Goal: Navigation & Orientation: Go to known website

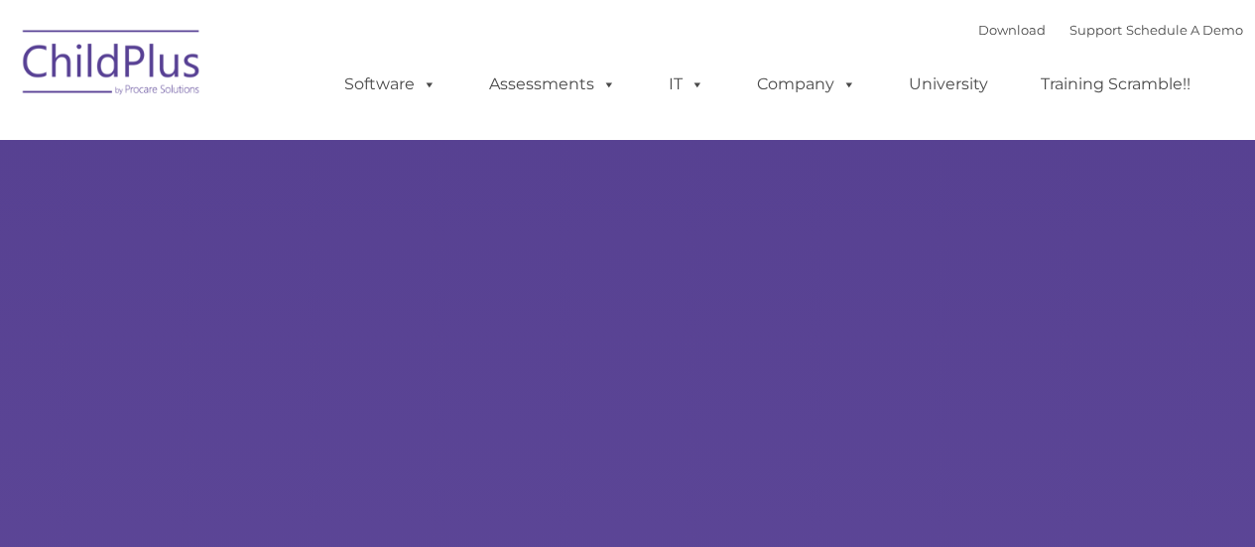
type input ""
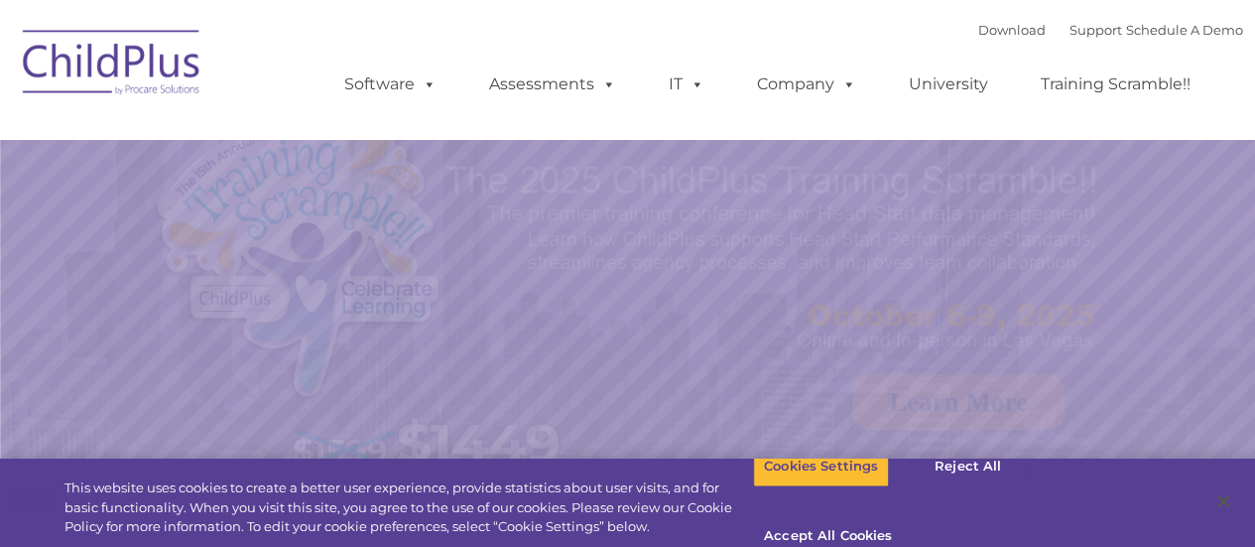
select select "MEDIUM"
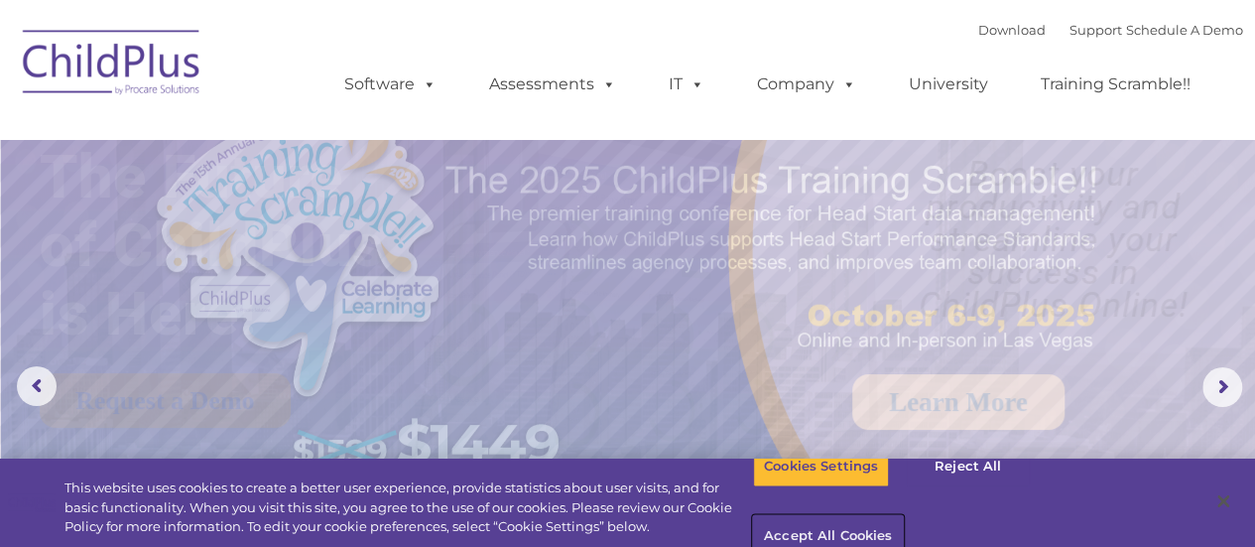
click at [903, 516] on button "Accept All Cookies" at bounding box center [828, 537] width 150 height 42
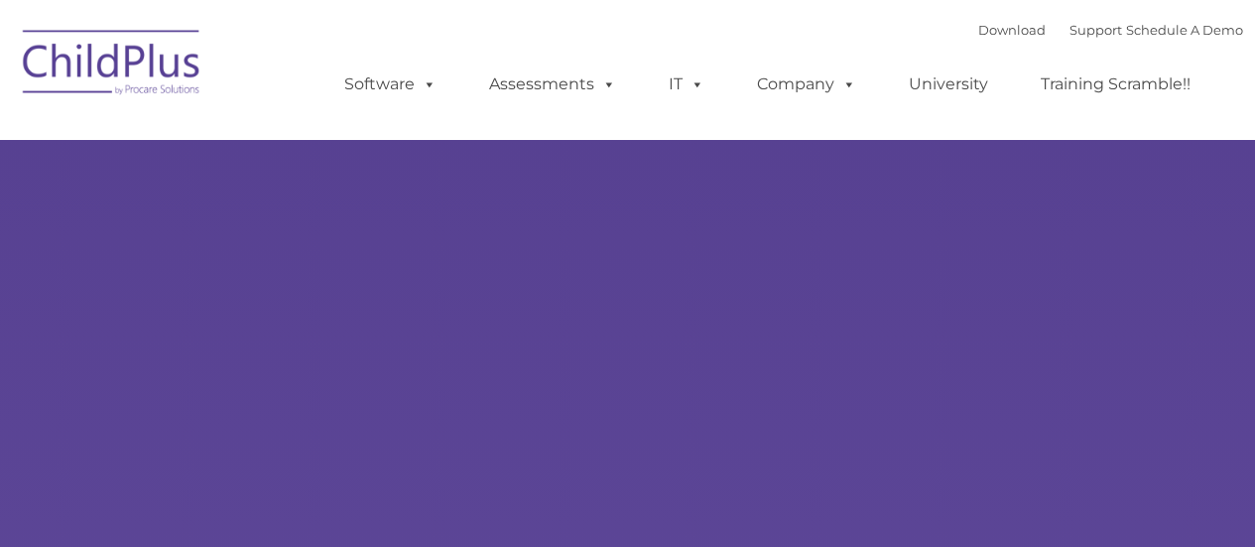
type input ""
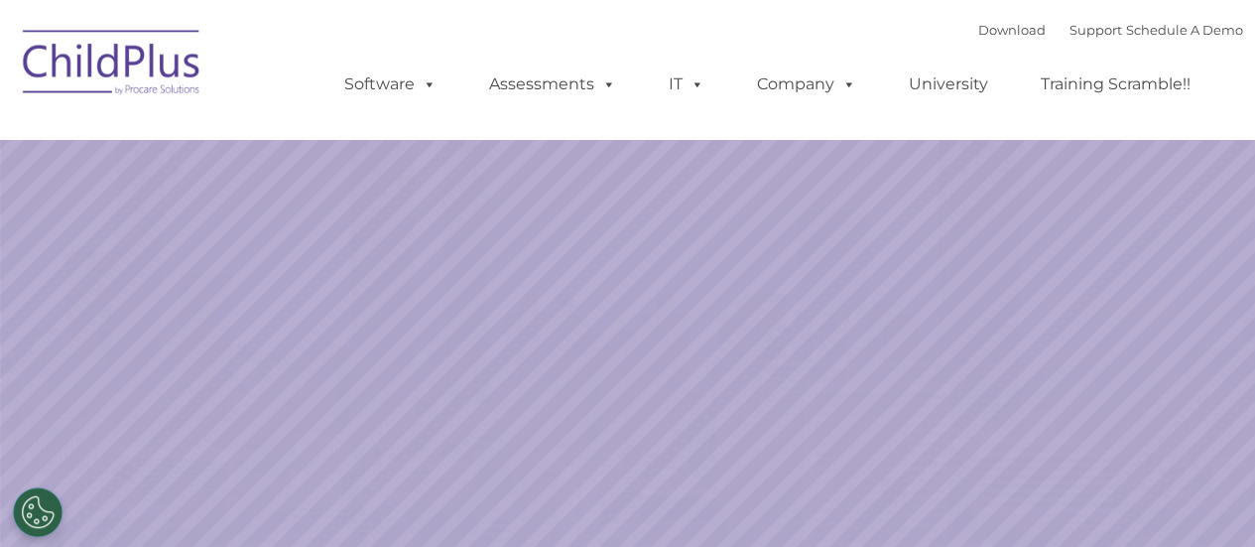
select select "MEDIUM"
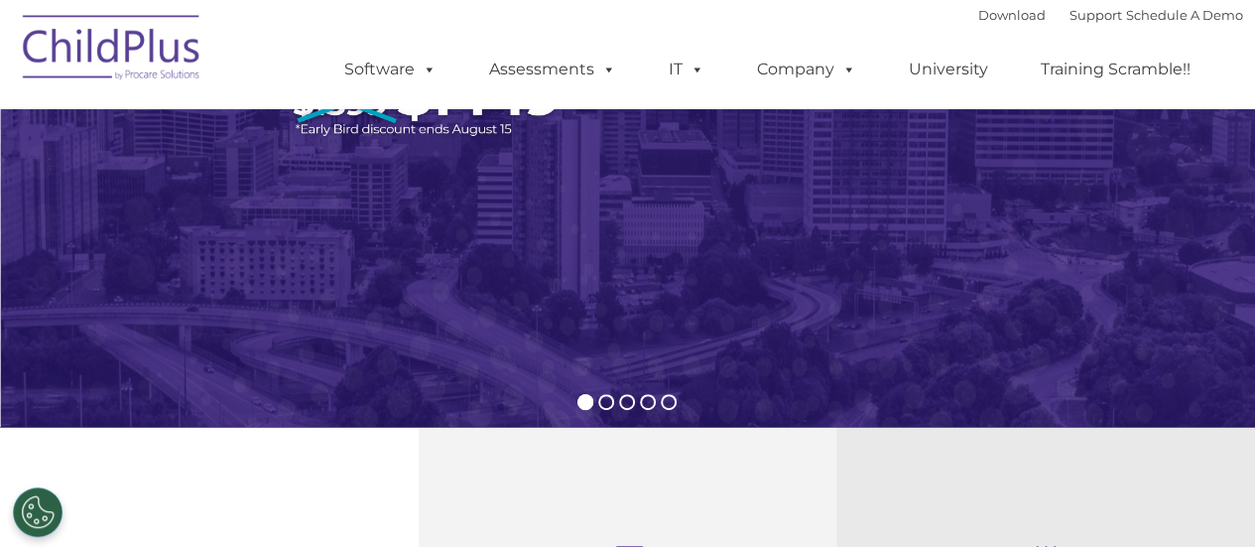
scroll to position [306, 0]
